Goal: Information Seeking & Learning: Learn about a topic

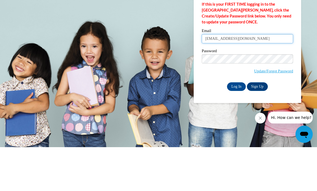
type input "spearsamber48@yahoo.com"
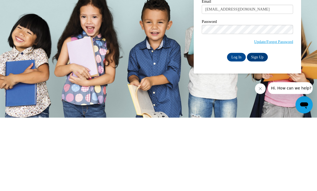
click at [238, 126] on input "Log In" at bounding box center [236, 130] width 19 height 9
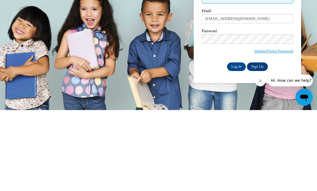
click at [237, 143] on input "Log In" at bounding box center [236, 147] width 19 height 9
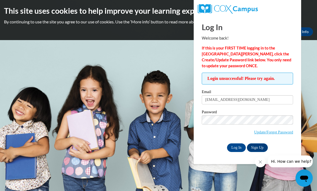
click at [285, 130] on link "Update/Forgot Password" at bounding box center [273, 132] width 39 height 4
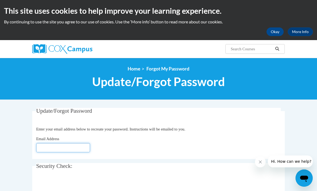
click at [74, 147] on input "Email Address" at bounding box center [63, 147] width 54 height 9
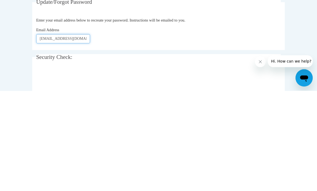
scroll to position [9, 0]
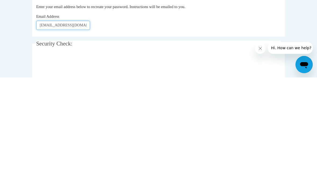
type input "Spearsamber48@yahoo.com"
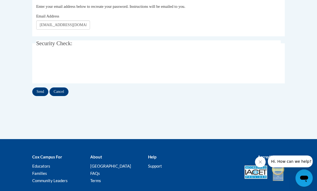
click at [38, 87] on input "Send" at bounding box center [40, 91] width 16 height 9
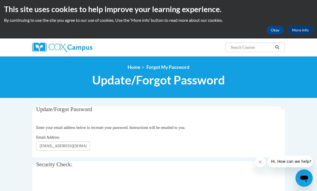
scroll to position [2, 0]
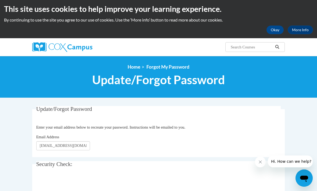
click at [136, 68] on link "Home" at bounding box center [134, 67] width 13 height 6
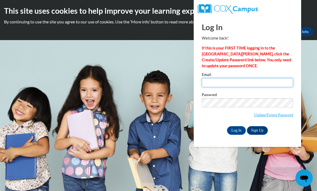
click at [252, 82] on input "Email" at bounding box center [247, 82] width 91 height 9
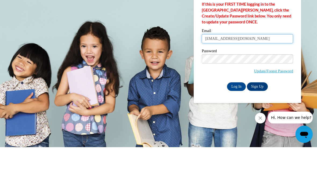
type input "spearsamber48@yahoo.com"
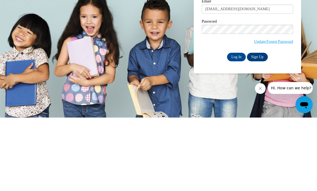
click at [239, 126] on input "Log In" at bounding box center [236, 130] width 19 height 9
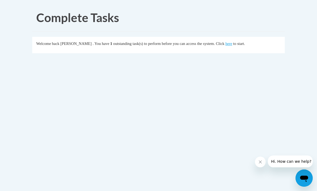
click at [263, 44] on div "Welcome back [PERSON_NAME] . You have 1 outstanding task(s) to perform before y…" at bounding box center [158, 44] width 245 height 6
click at [226, 44] on link "here" at bounding box center [229, 43] width 7 height 4
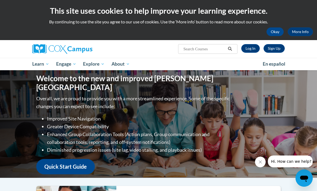
click at [201, 47] on input "Search..." at bounding box center [204, 49] width 43 height 6
type input "Mandated reporter"
click at [226, 46] on button "Search" at bounding box center [230, 49] width 8 height 6
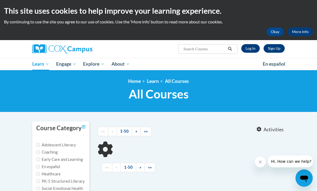
type input "Mandated reporter"
